Goal: Task Accomplishment & Management: Manage account settings

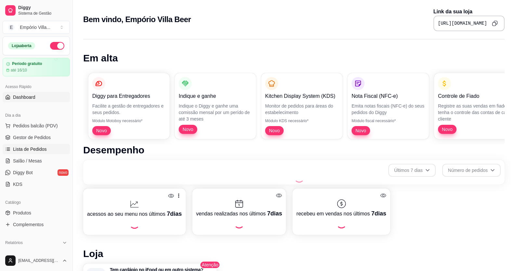
click at [38, 150] on span "Lista de Pedidos" at bounding box center [30, 149] width 34 height 6
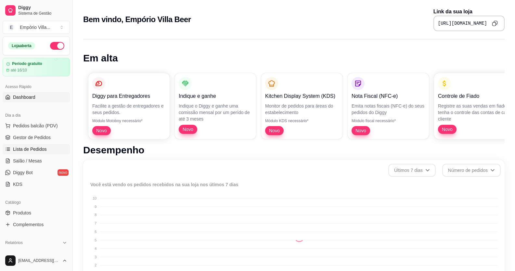
click at [38, 150] on span "Lista de Pedidos" at bounding box center [30, 149] width 34 height 6
click at [32, 148] on span "Lista de Pedidos" at bounding box center [30, 149] width 34 height 6
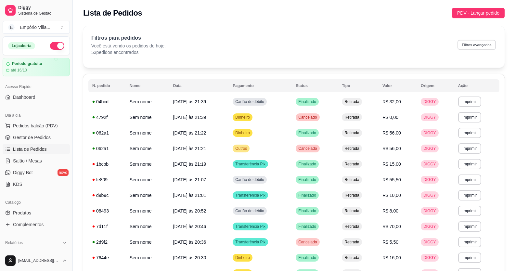
click at [469, 48] on button "Filtros avançados" at bounding box center [476, 45] width 38 height 10
select select "0"
click at [466, 44] on button "Filtros avançados" at bounding box center [476, 45] width 38 height 10
select select "0"
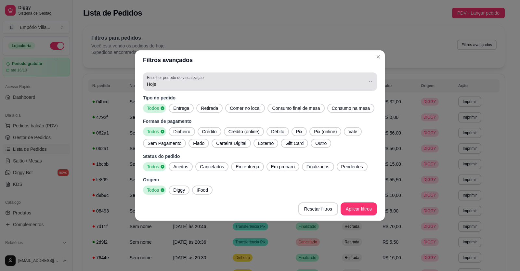
click at [364, 82] on span "Hoje" at bounding box center [256, 84] width 218 height 6
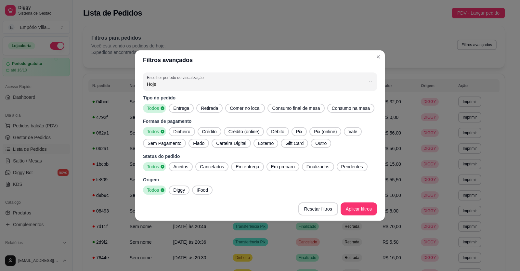
click at [162, 99] on span "Hoje" at bounding box center [257, 99] width 208 height 6
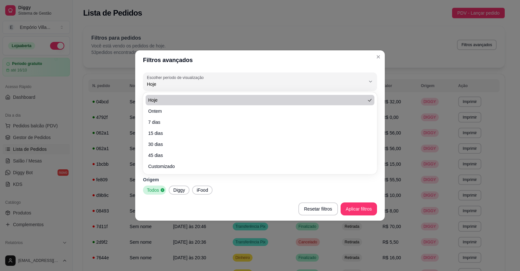
click at [160, 101] on p "Tipo do pedido" at bounding box center [260, 98] width 234 height 6
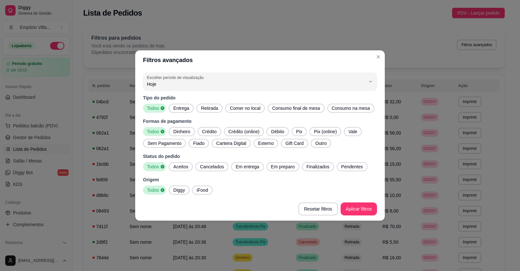
click at [159, 101] on p "Tipo do pedido" at bounding box center [260, 98] width 234 height 6
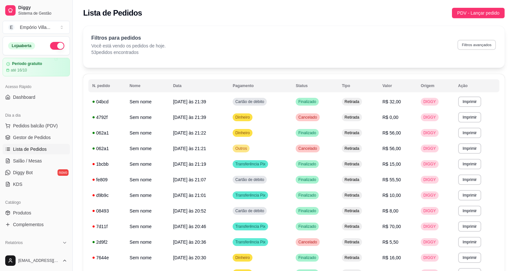
click at [467, 46] on button "Filtros avançados" at bounding box center [476, 45] width 38 height 10
select select "0"
